Goal: Book appointment/travel/reservation

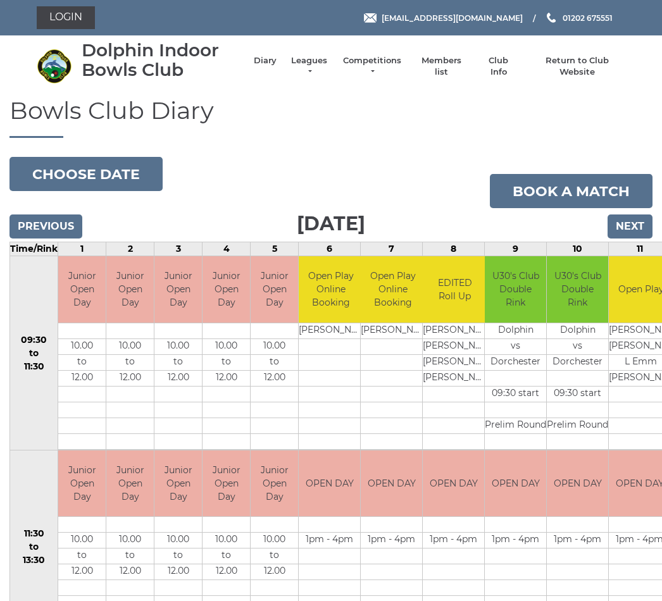
click at [627, 226] on input "Next" at bounding box center [630, 227] width 45 height 24
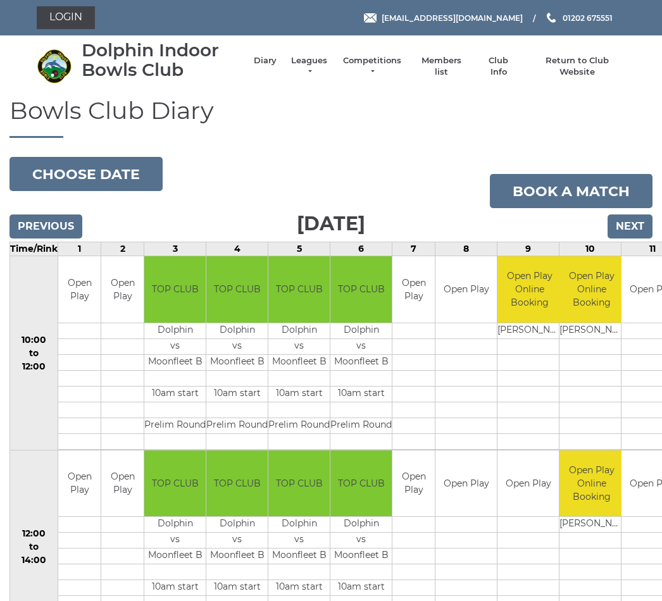
click at [627, 228] on input "Next" at bounding box center [630, 227] width 45 height 24
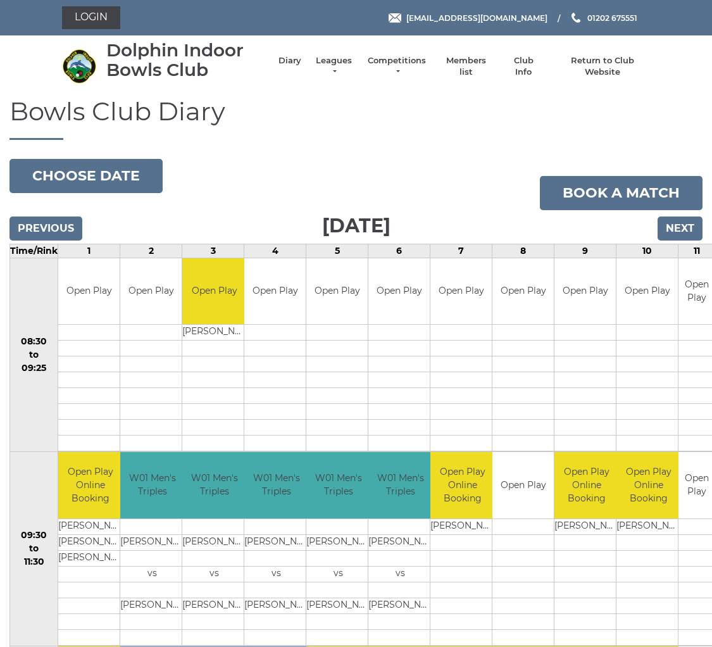
click at [678, 238] on input "Next" at bounding box center [680, 228] width 45 height 24
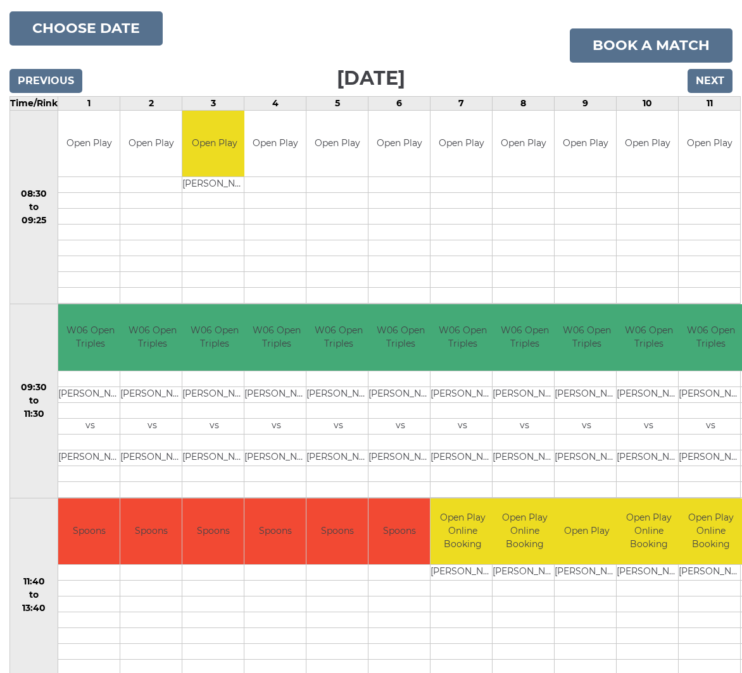
scroll to position [147, 0]
click at [618, 623] on td at bounding box center [648, 621] width 64 height 16
click at [594, 613] on td at bounding box center [586, 621] width 64 height 16
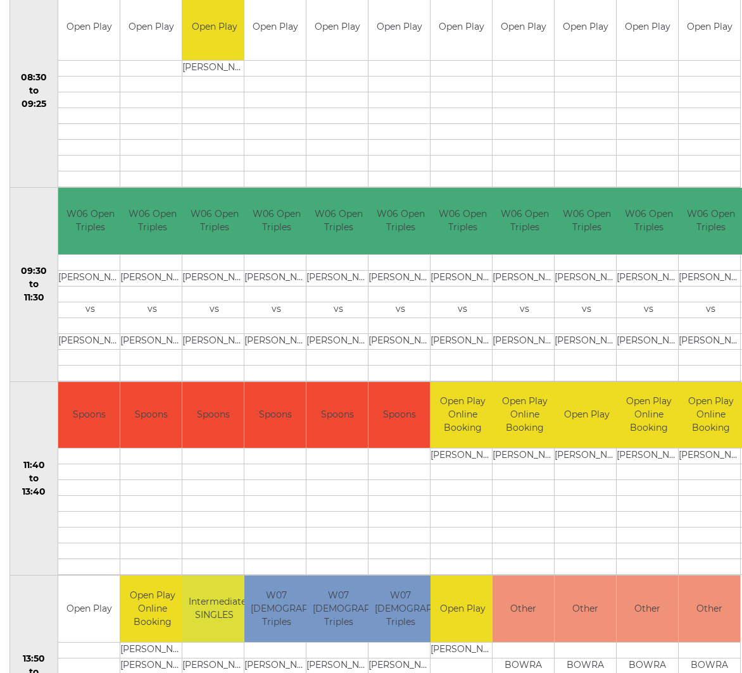
scroll to position [0, 0]
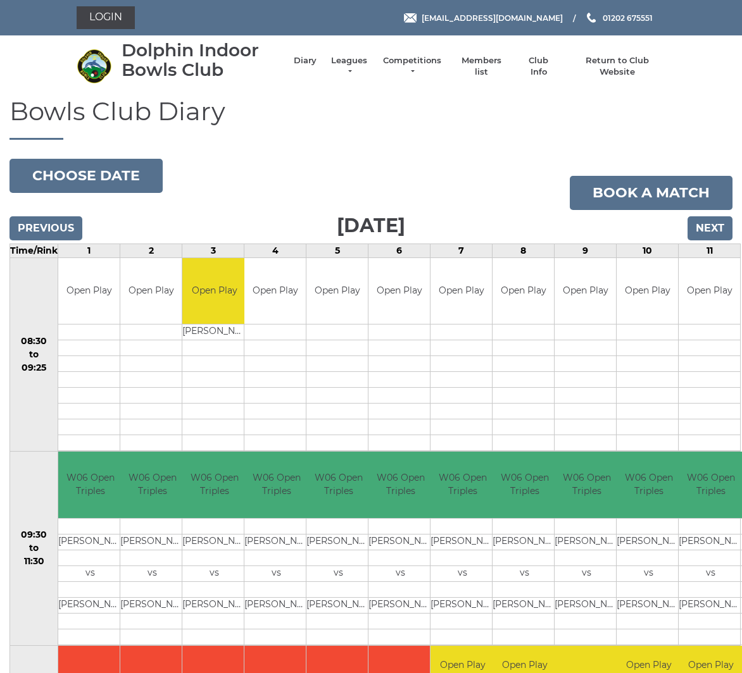
click at [702, 235] on input "Next" at bounding box center [709, 228] width 45 height 24
click at [717, 224] on input "Next" at bounding box center [709, 228] width 45 height 24
click at [720, 223] on input "Next" at bounding box center [709, 228] width 45 height 24
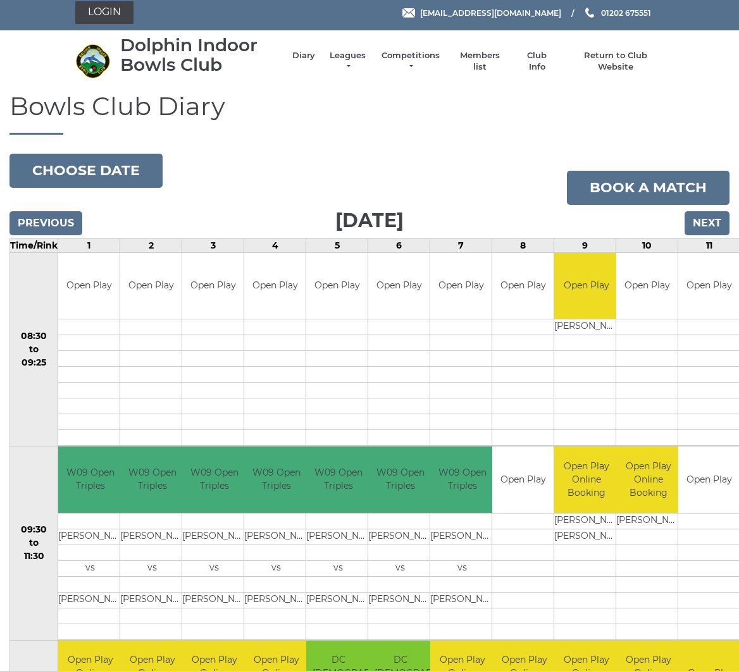
scroll to position [5, 0]
click at [709, 229] on input "Next" at bounding box center [707, 223] width 45 height 24
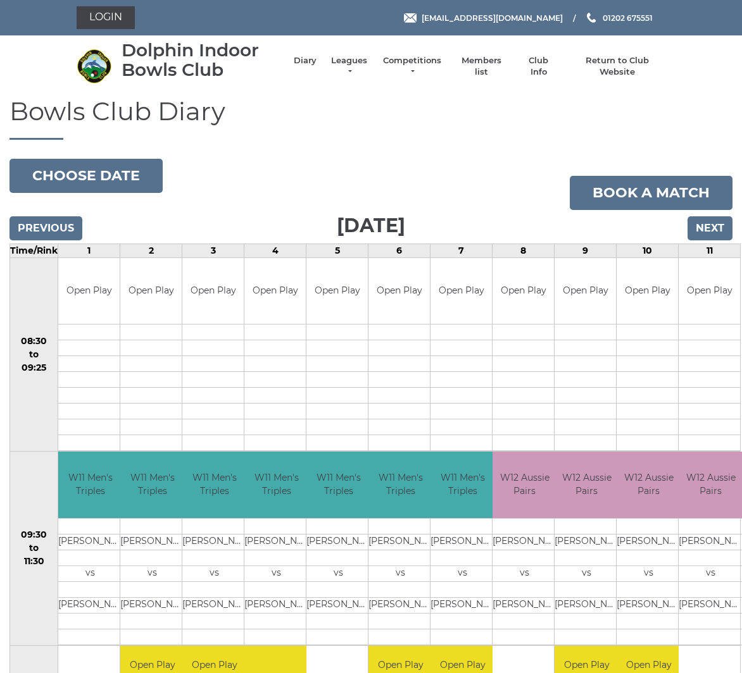
scroll to position [6, 0]
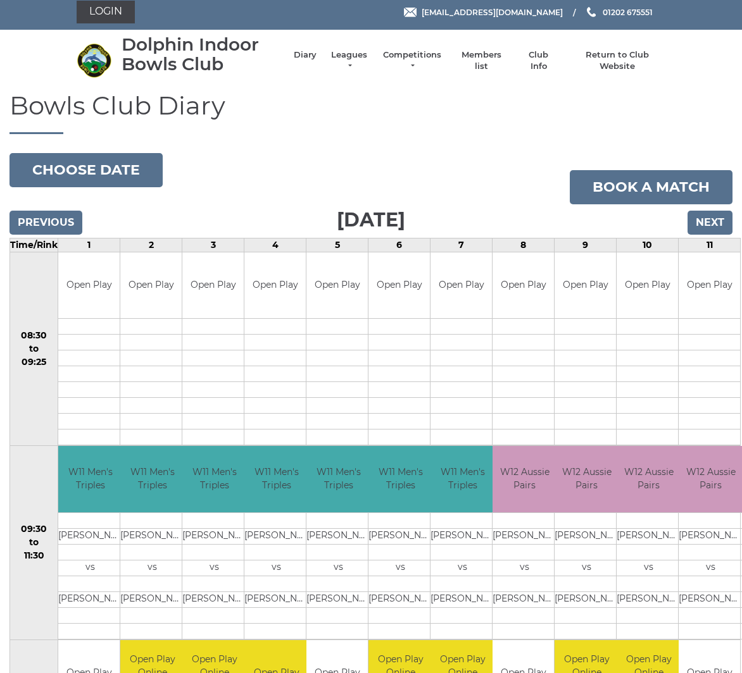
click at [713, 223] on input "Next" at bounding box center [709, 223] width 45 height 24
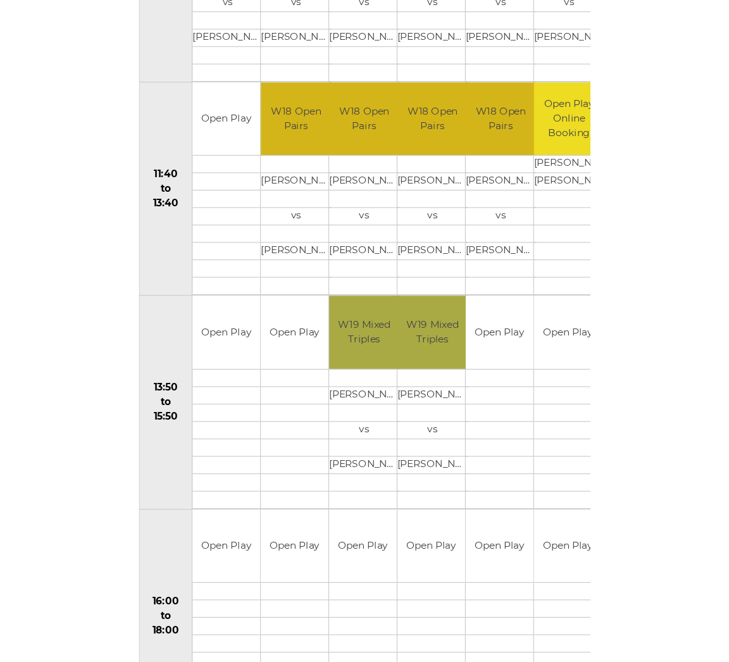
scroll to position [620, 0]
